Goal: Navigation & Orientation: Go to known website

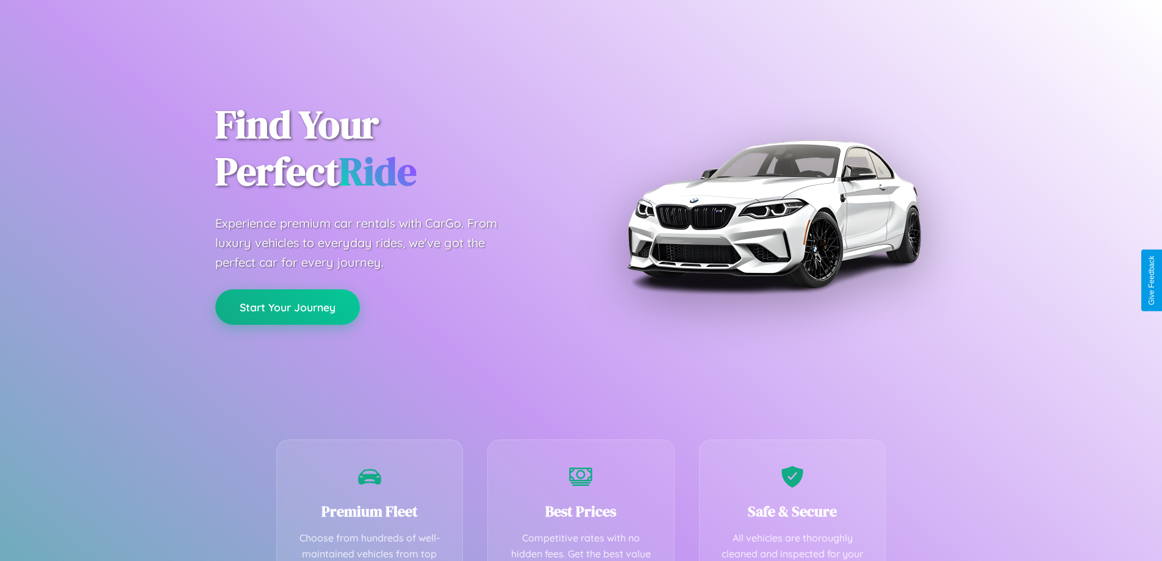
click at [287, 307] on button "Start Your Journey" at bounding box center [287, 306] width 145 height 35
click at [287, 306] on button "Start Your Journey" at bounding box center [287, 306] width 145 height 35
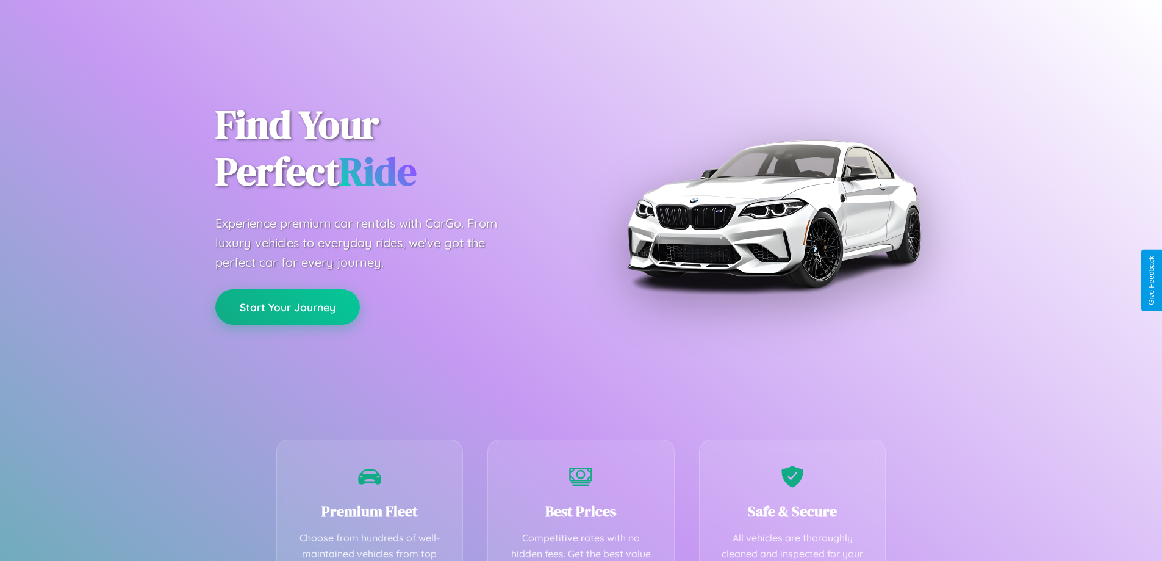
click at [287, 306] on button "Start Your Journey" at bounding box center [287, 306] width 145 height 35
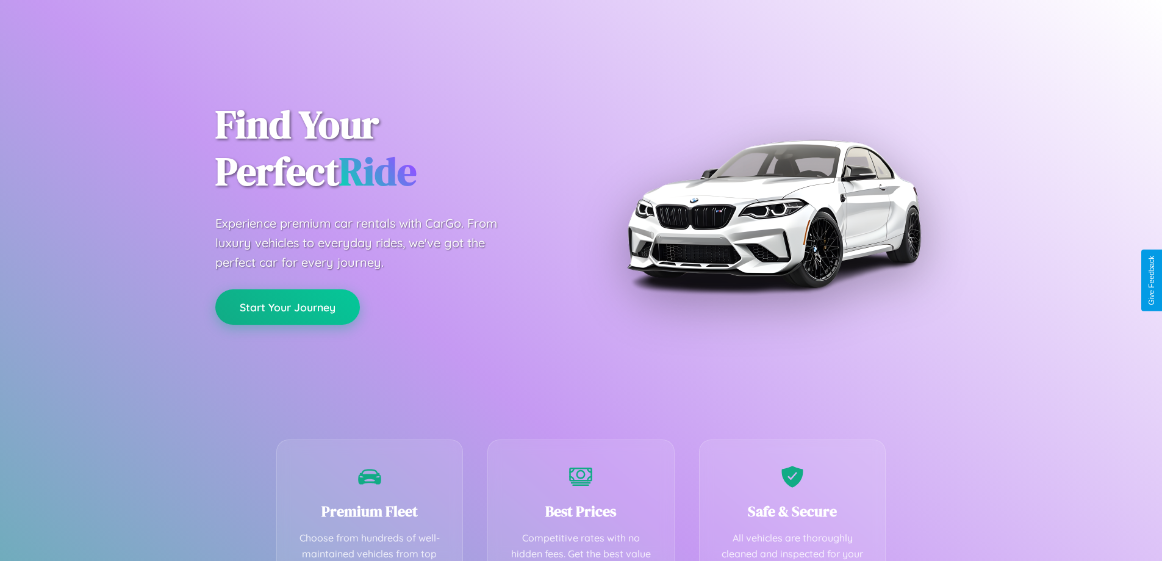
click at [287, 306] on button "Start Your Journey" at bounding box center [287, 306] width 145 height 35
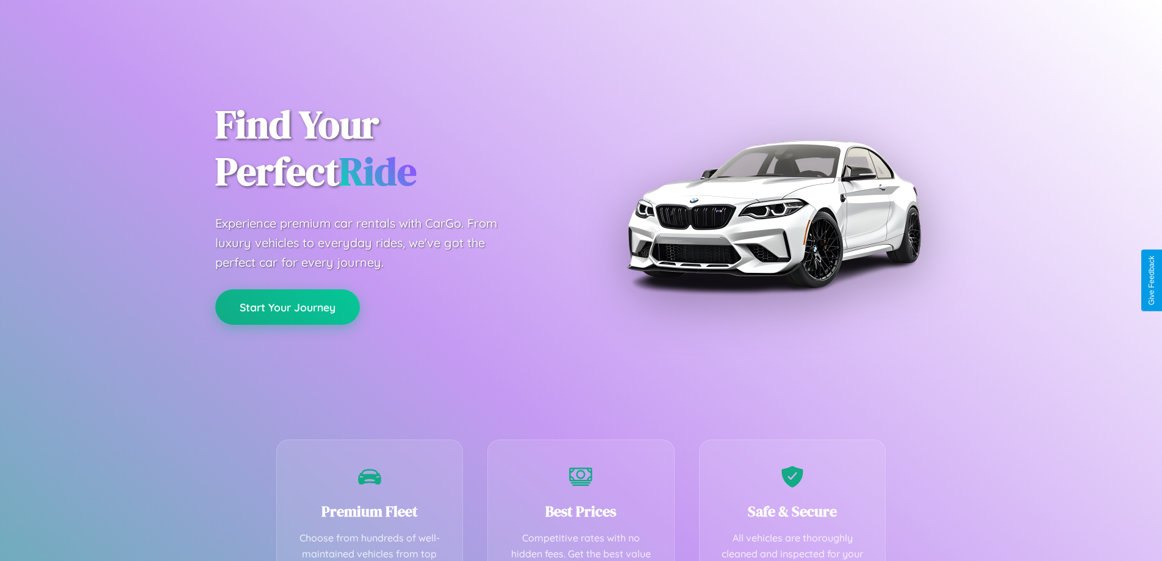
click at [287, 306] on button "Start Your Journey" at bounding box center [287, 306] width 145 height 35
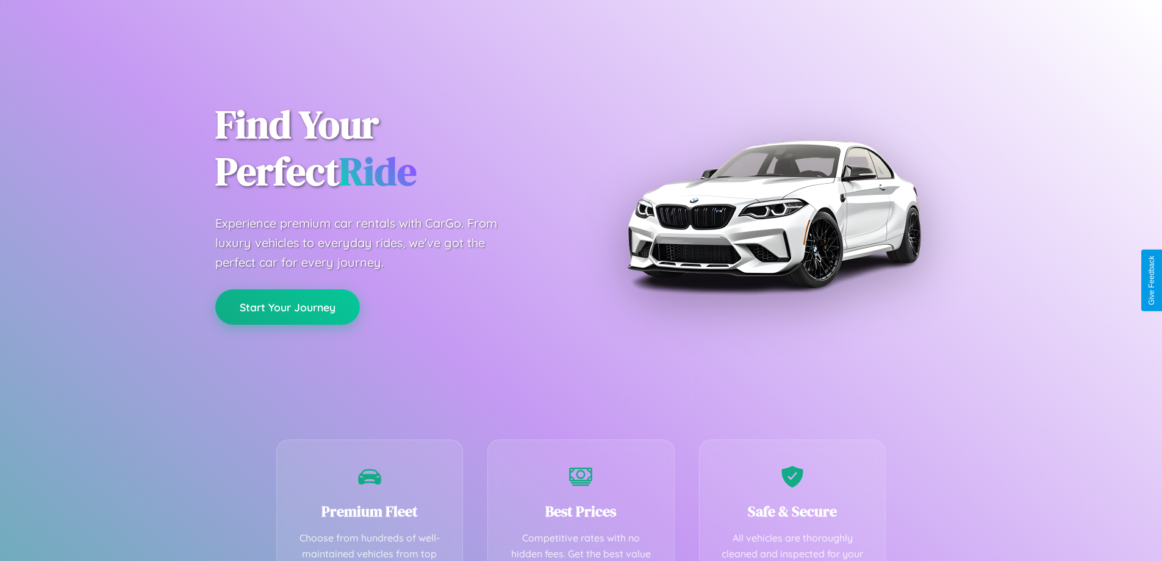
click at [287, 306] on button "Start Your Journey" at bounding box center [287, 306] width 145 height 35
